Goal: Task Accomplishment & Management: Manage account settings

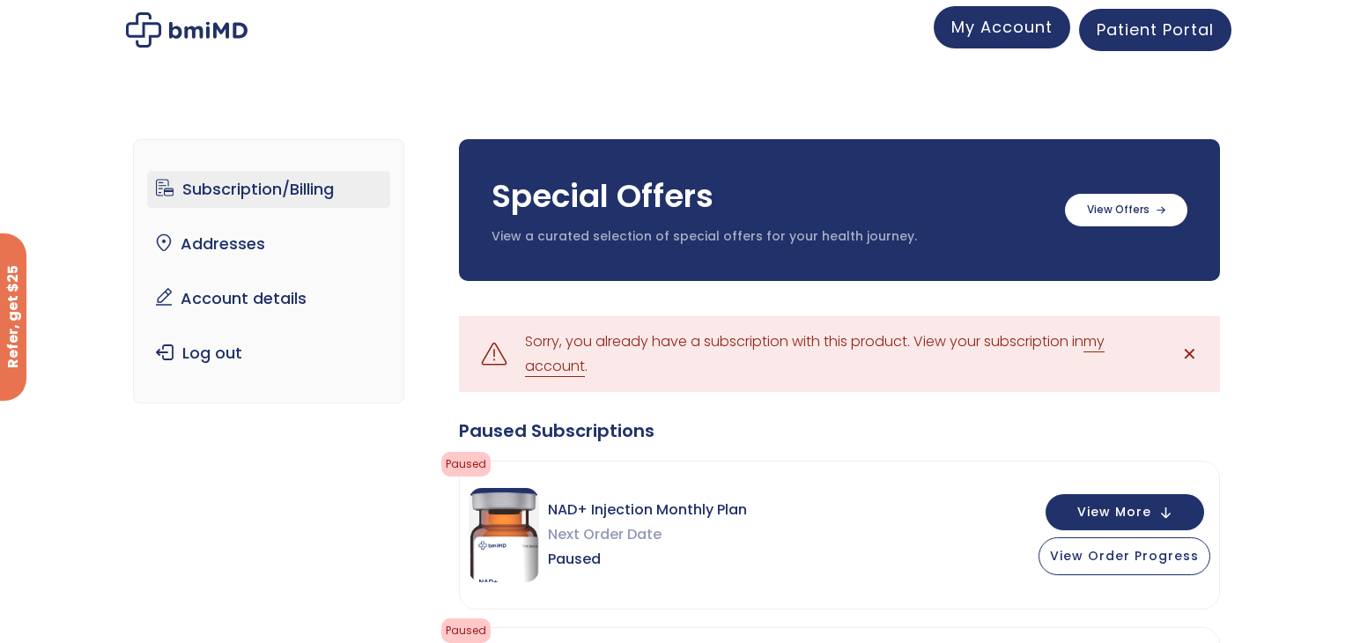
click at [1008, 27] on span "My Account" at bounding box center [1001, 27] width 101 height 22
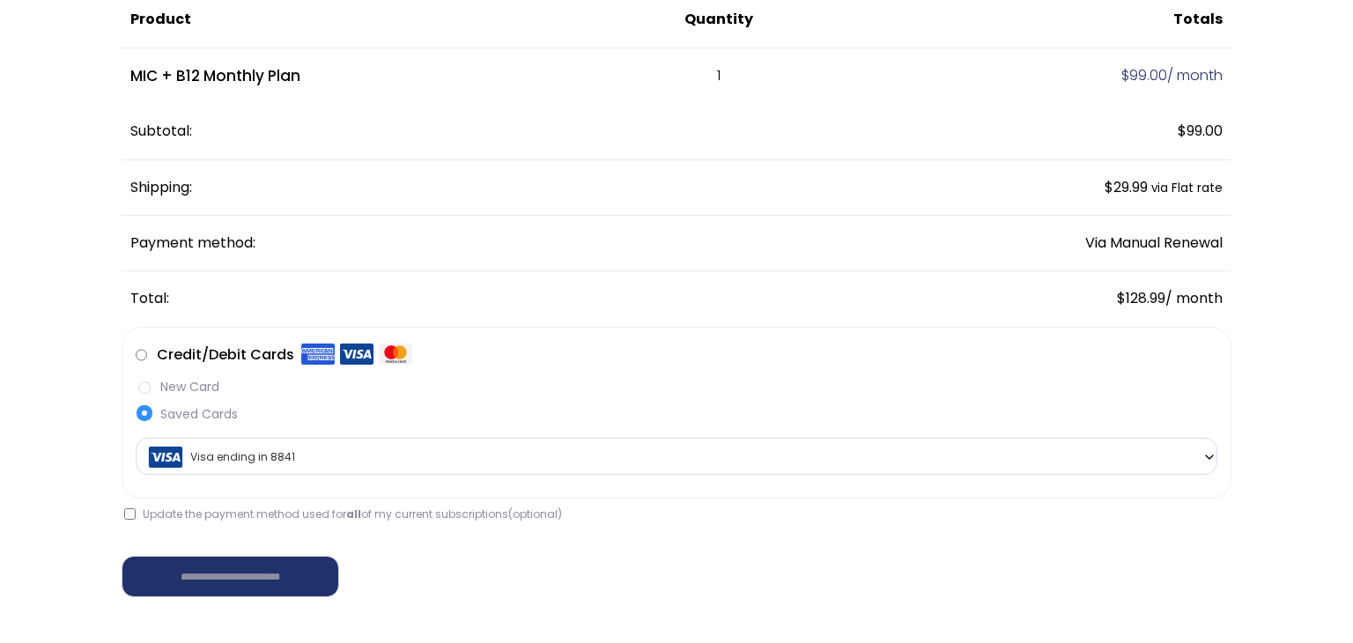
scroll to position [209, 0]
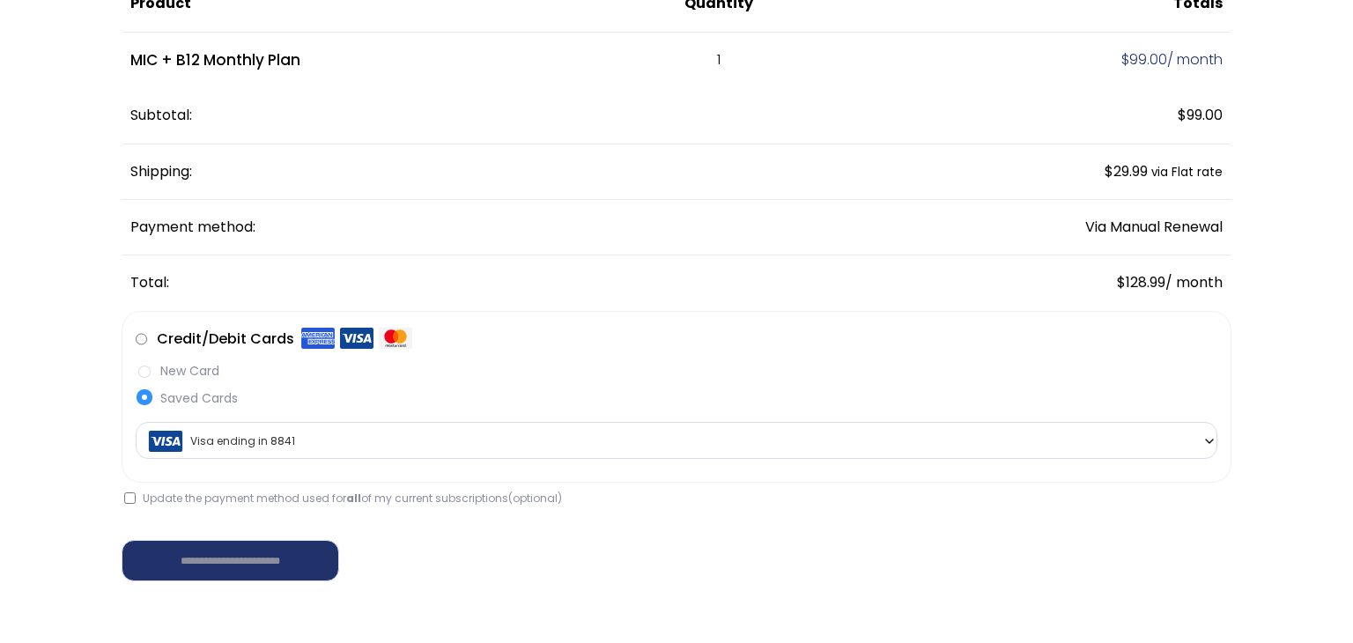
click at [146, 374] on label "New Card" at bounding box center [676, 371] width 1081 height 18
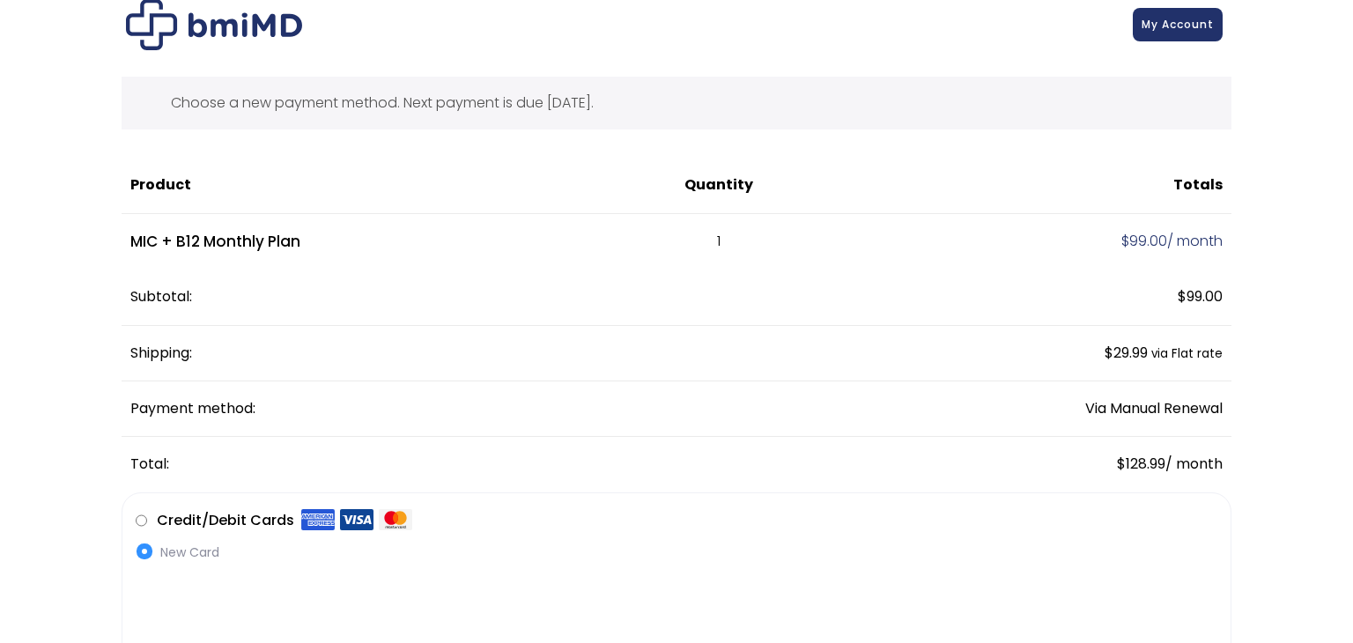
scroll to position [0, 0]
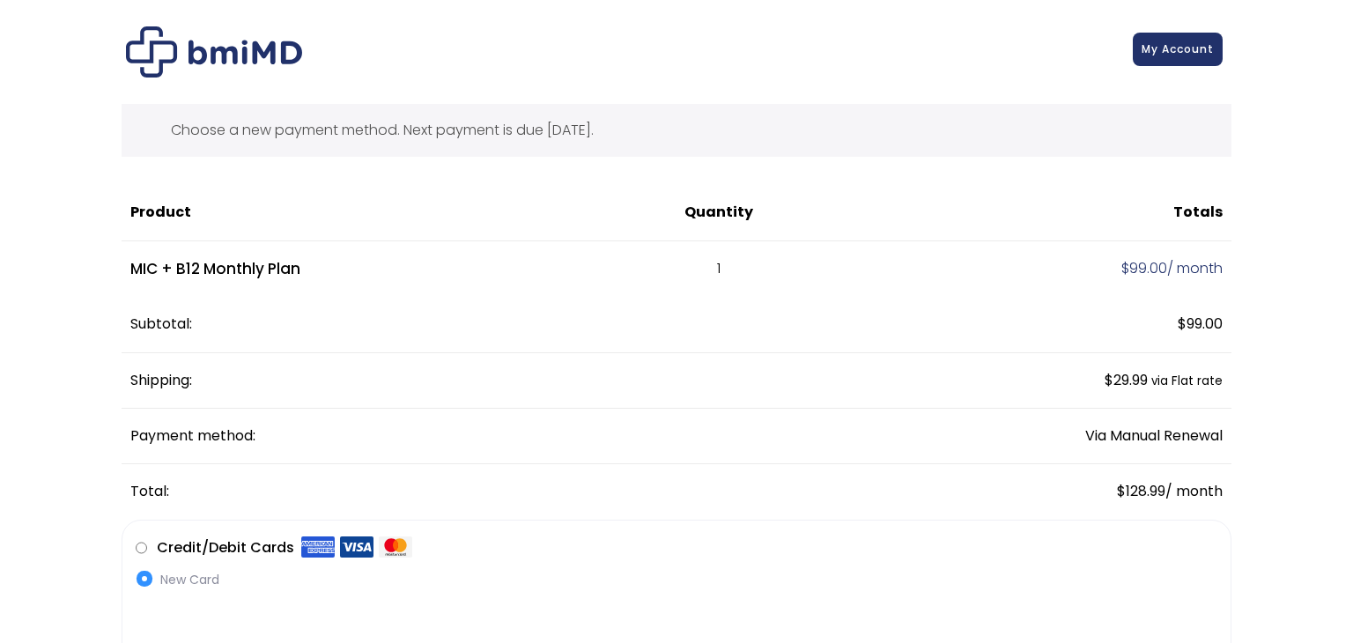
click at [1176, 55] on span "My Account" at bounding box center [1177, 48] width 72 height 15
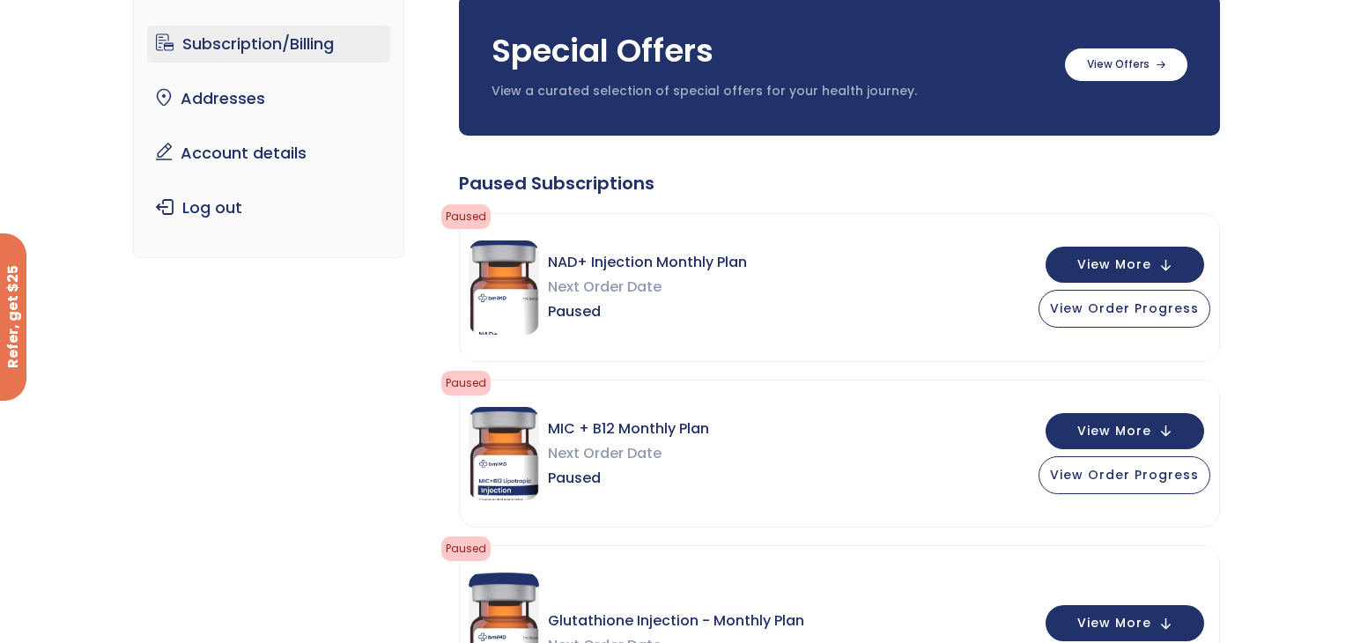
scroll to position [119, 0]
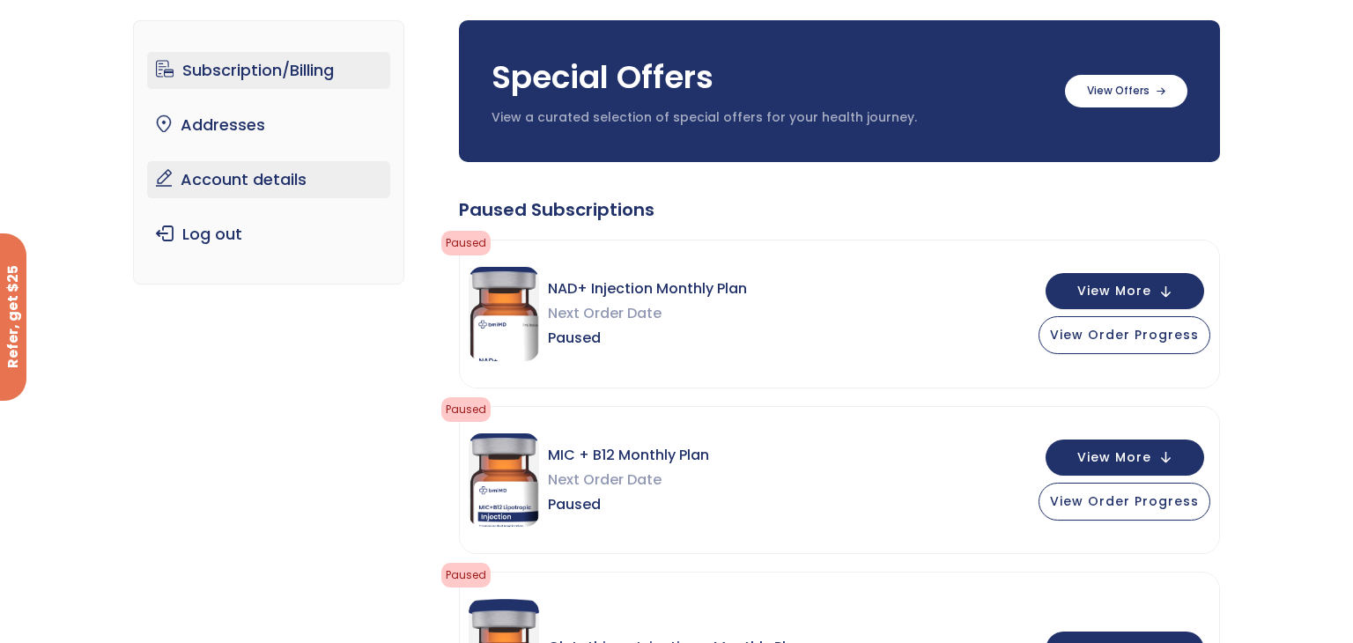
click at [244, 178] on link "Account details" at bounding box center [269, 179] width 244 height 37
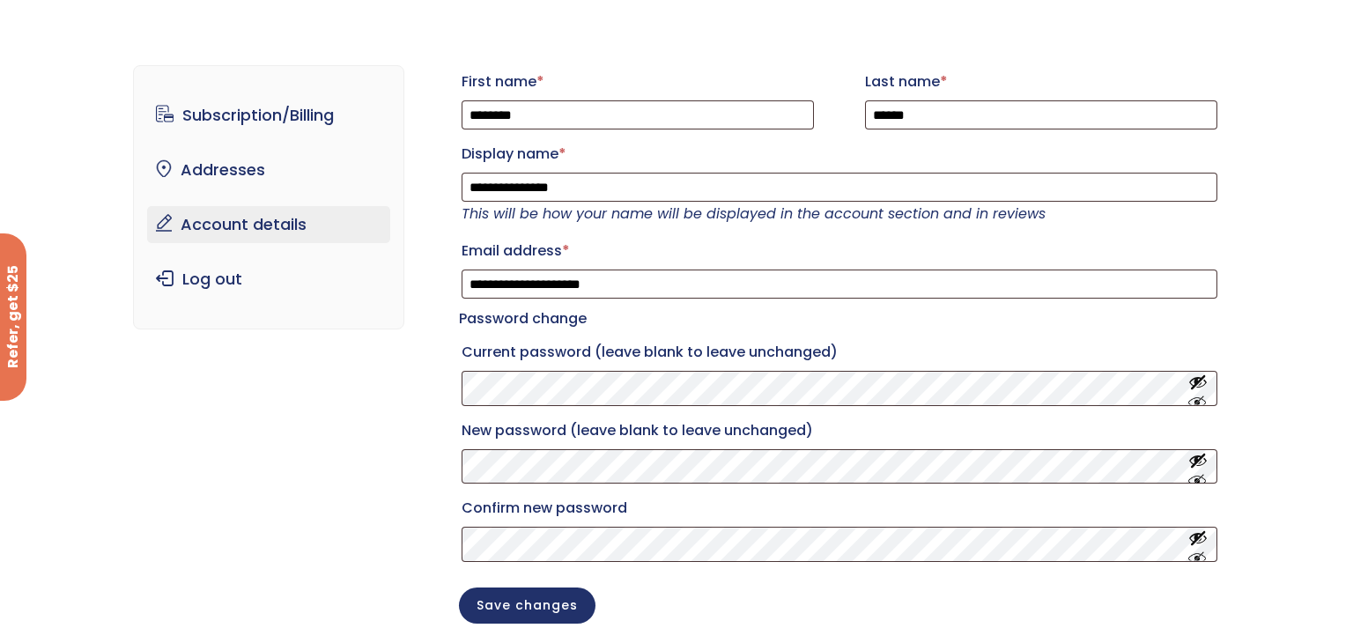
scroll to position [53, 0]
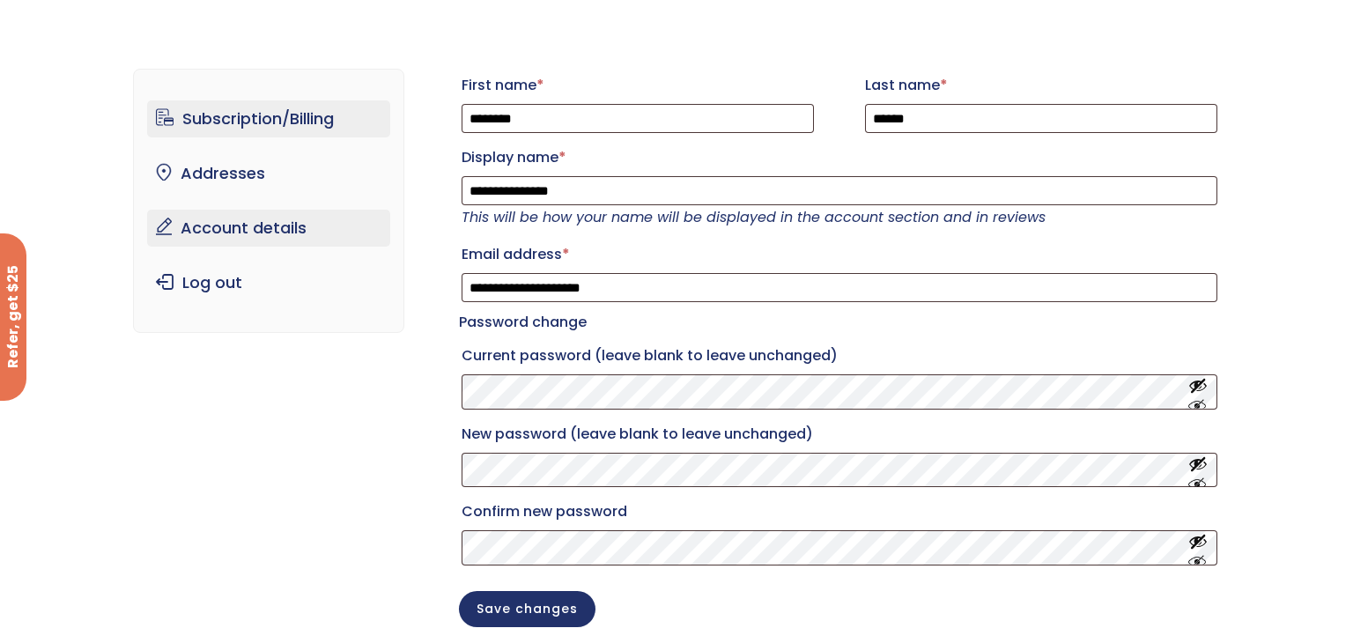
click at [263, 122] on link "Subscription/Billing" at bounding box center [269, 118] width 244 height 37
